Goal: Transaction & Acquisition: Purchase product/service

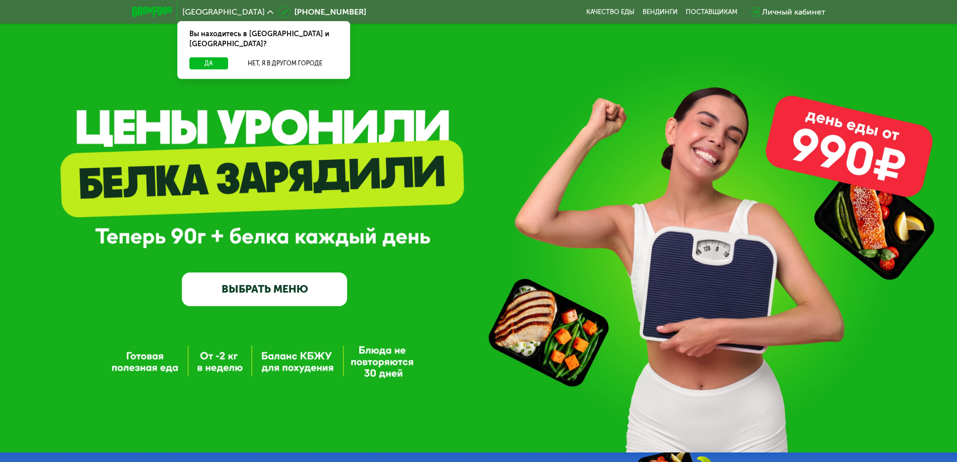
click at [253, 288] on link "ВЫБРАТЬ МЕНЮ" at bounding box center [264, 288] width 165 height 33
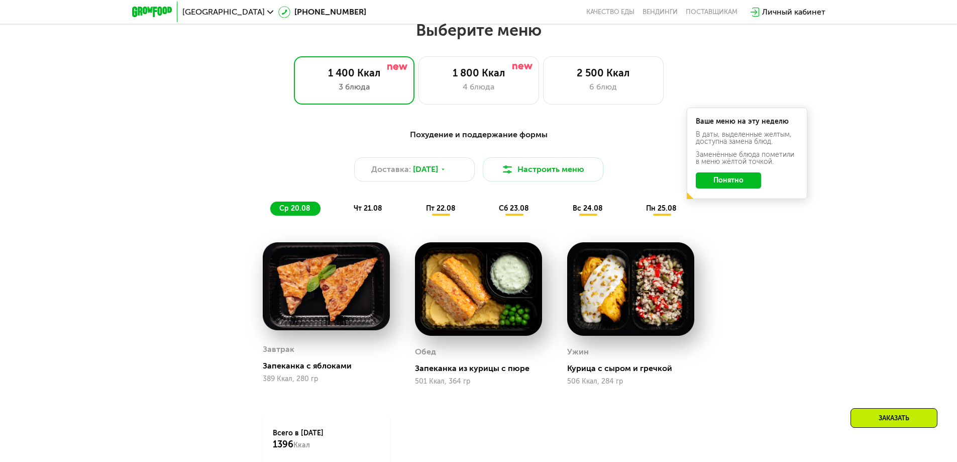
scroll to position [1123, 0]
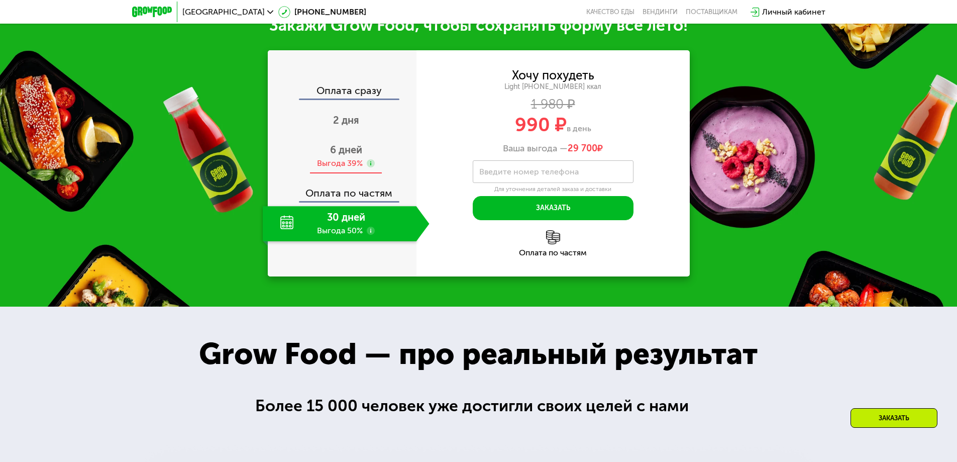
click at [344, 153] on span "6 дней" at bounding box center [346, 150] width 32 height 12
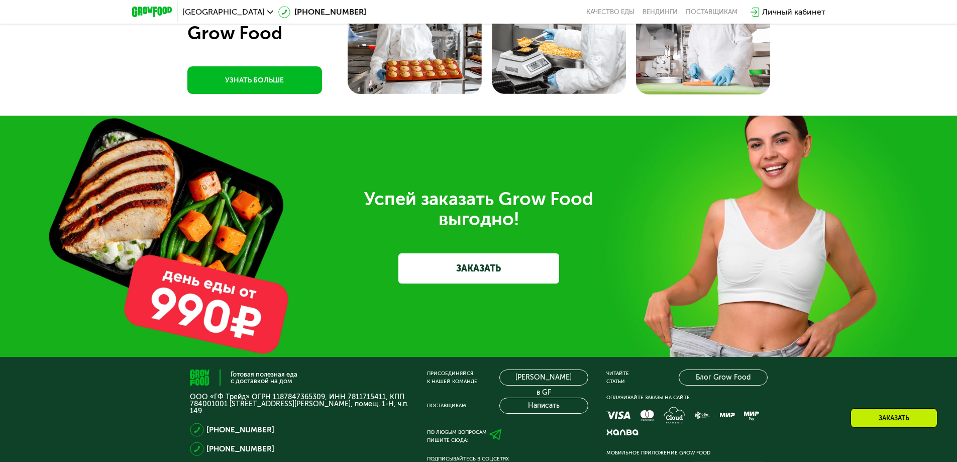
scroll to position [3032, 0]
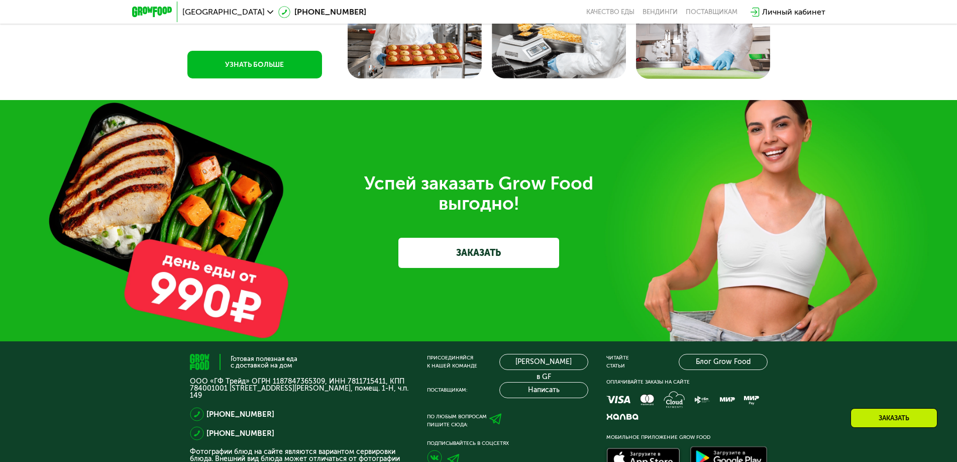
drag, startPoint x: 555, startPoint y: 232, endPoint x: 372, endPoint y: 348, distance: 217.0
click at [372, 348] on div "Готовая полезная еда с доставкой на дом ООО «ГФ Трейд» ОГРН 1187847365309, ИНН …" at bounding box center [478, 462] width 957 height 243
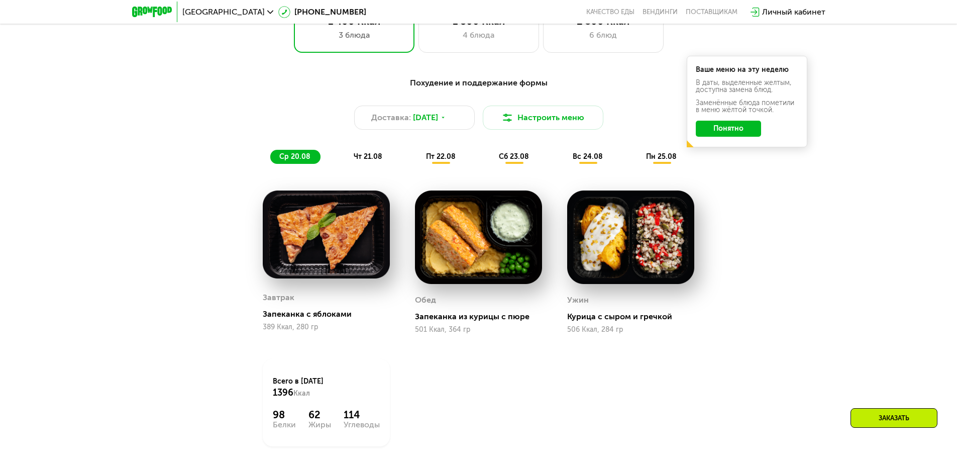
scroll to position [595, 0]
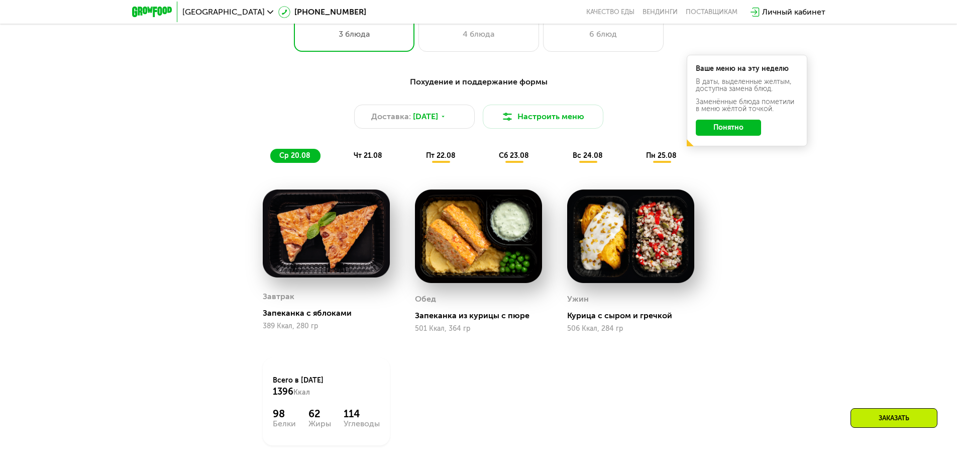
drag, startPoint x: 524, startPoint y: 302, endPoint x: 515, endPoint y: 308, distance: 11.0
click at [520, 302] on div "Обед" at bounding box center [478, 298] width 127 height 15
click at [372, 160] on span "чт 21.08" at bounding box center [368, 155] width 29 height 9
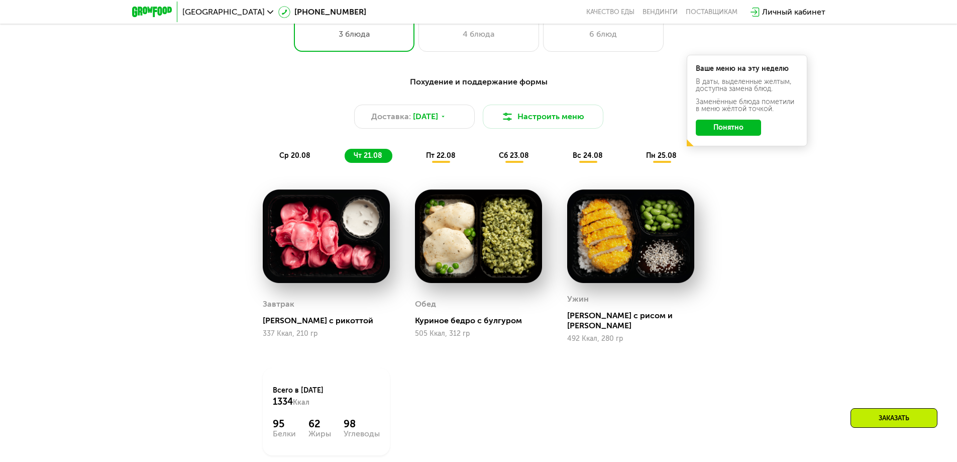
click at [490, 163] on div "пт 22.08" at bounding box center [514, 156] width 49 height 14
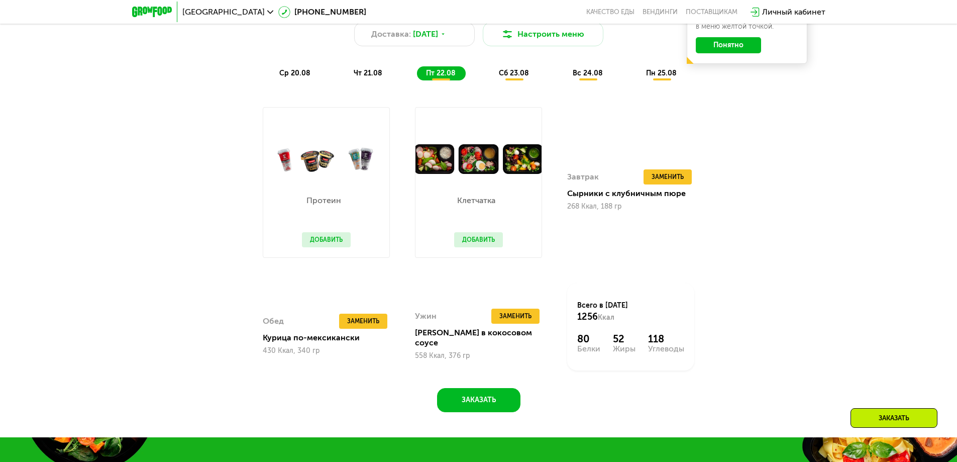
scroll to position [696, 0]
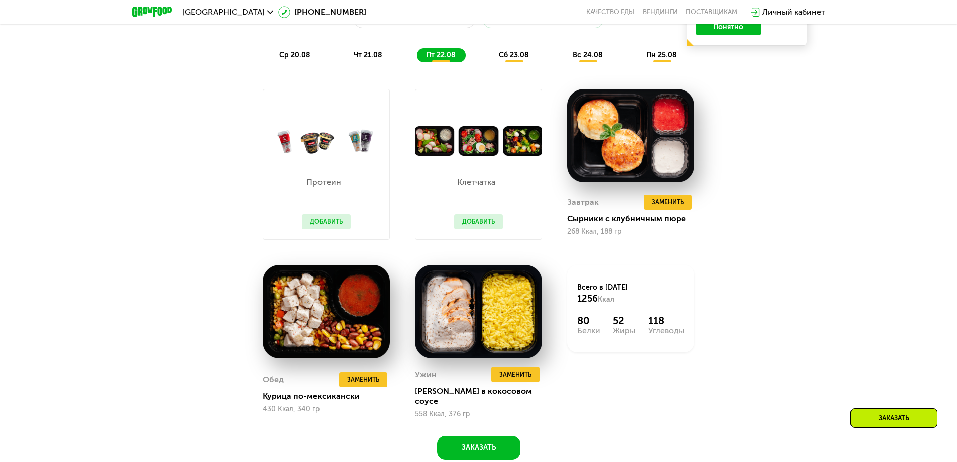
click at [510, 59] on span "сб 23.08" at bounding box center [514, 55] width 30 height 9
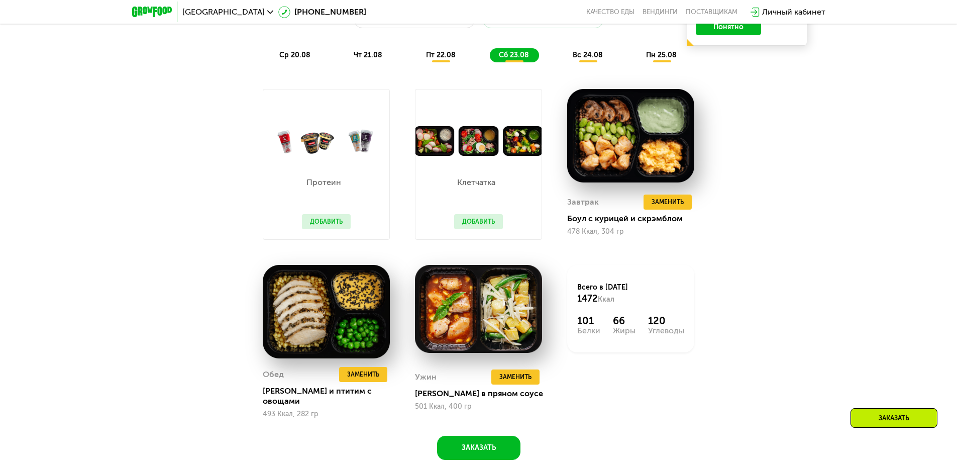
click at [588, 54] on span "вс 24.08" at bounding box center [588, 55] width 30 height 9
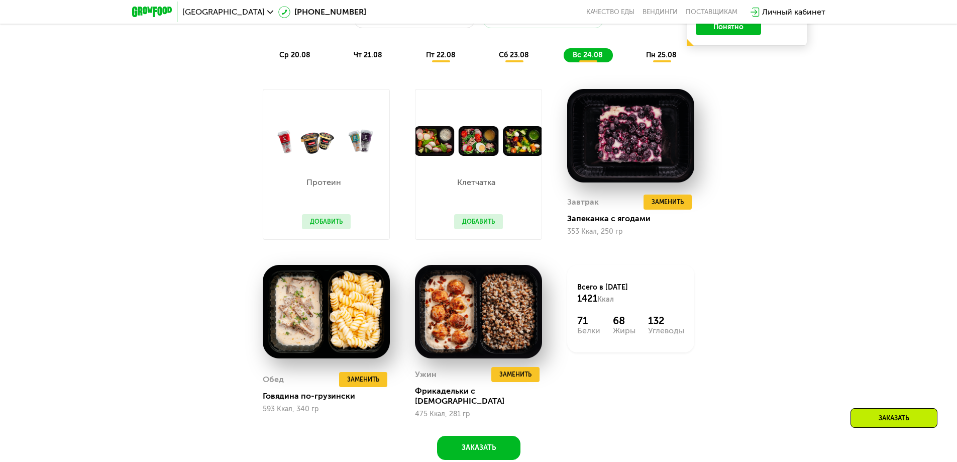
click at [662, 59] on span "пн 25.08" at bounding box center [661, 55] width 31 height 9
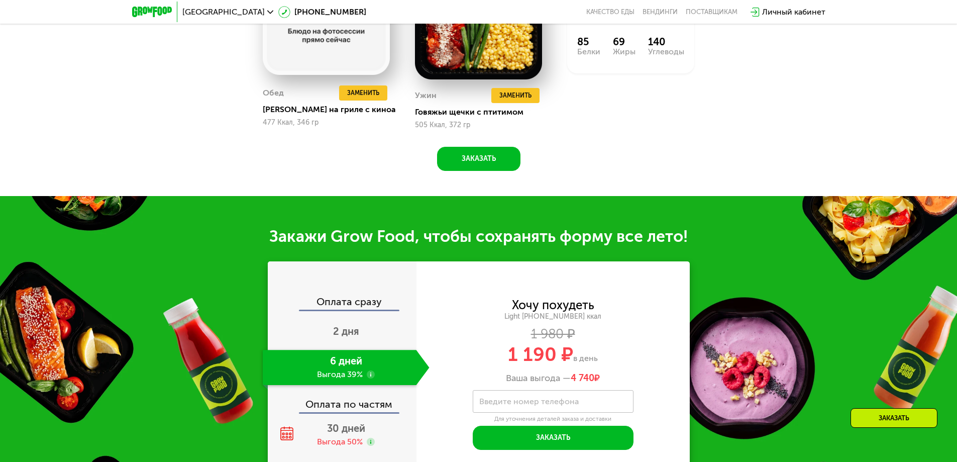
scroll to position [1148, 0]
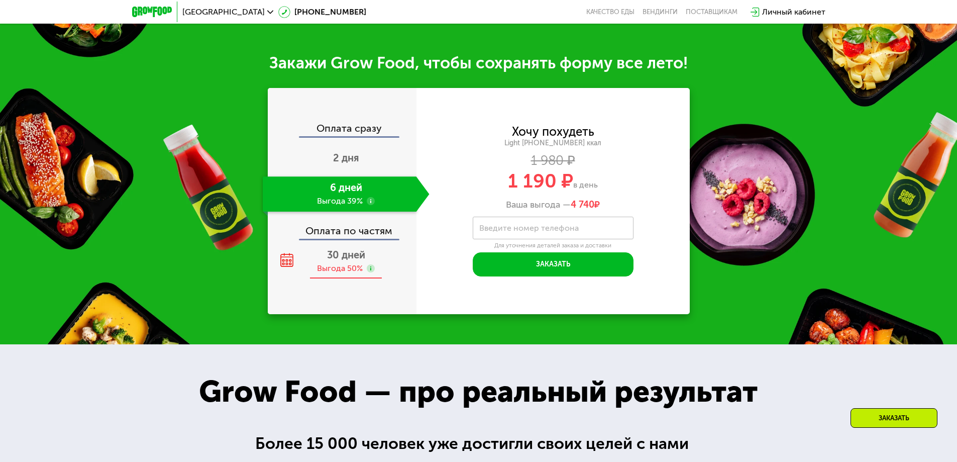
click at [330, 257] on span "30 дней" at bounding box center [346, 255] width 38 height 12
